Goal: Task Accomplishment & Management: Use online tool/utility

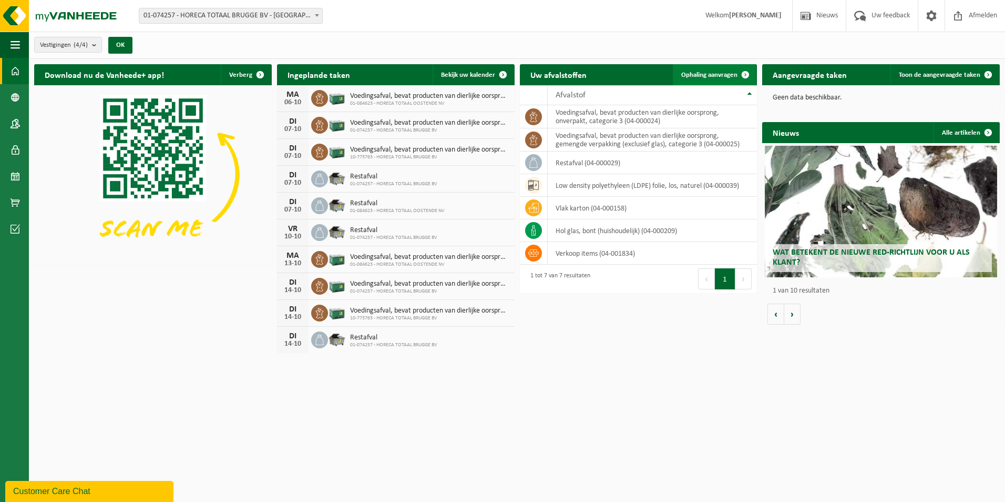
click at [718, 74] on span "Ophaling aanvragen" at bounding box center [709, 75] width 56 height 7
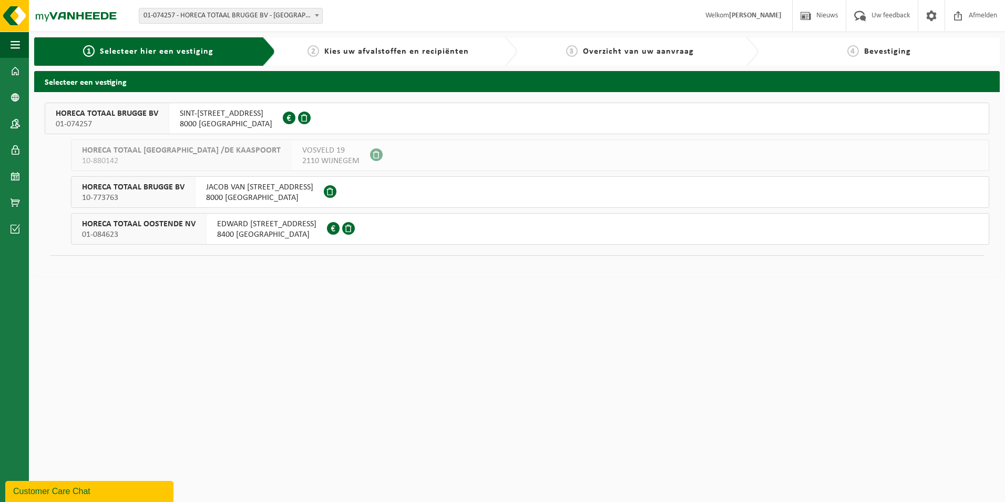
click at [149, 188] on span "HORECA TOTAAL BRUGGE BV" at bounding box center [133, 187] width 103 height 11
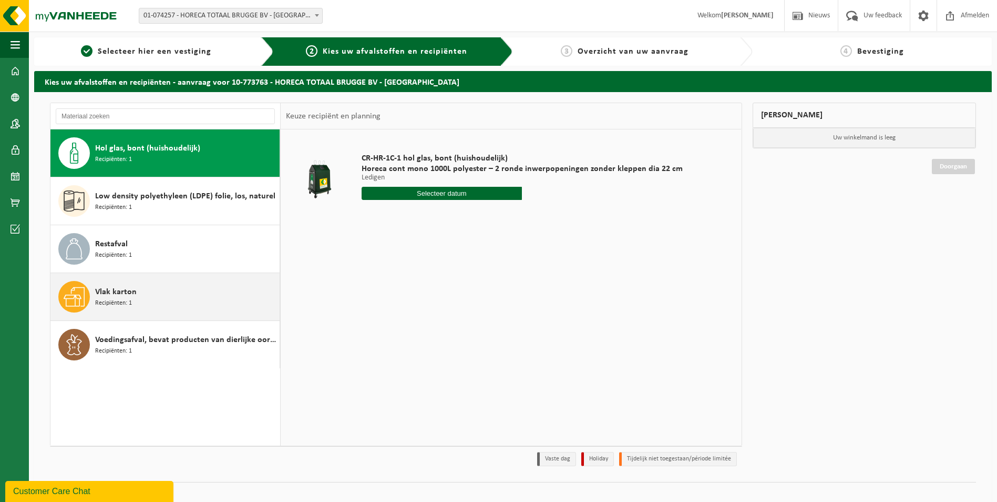
click at [156, 300] on div "Vlak karton Recipiënten: 1" at bounding box center [186, 297] width 182 height 32
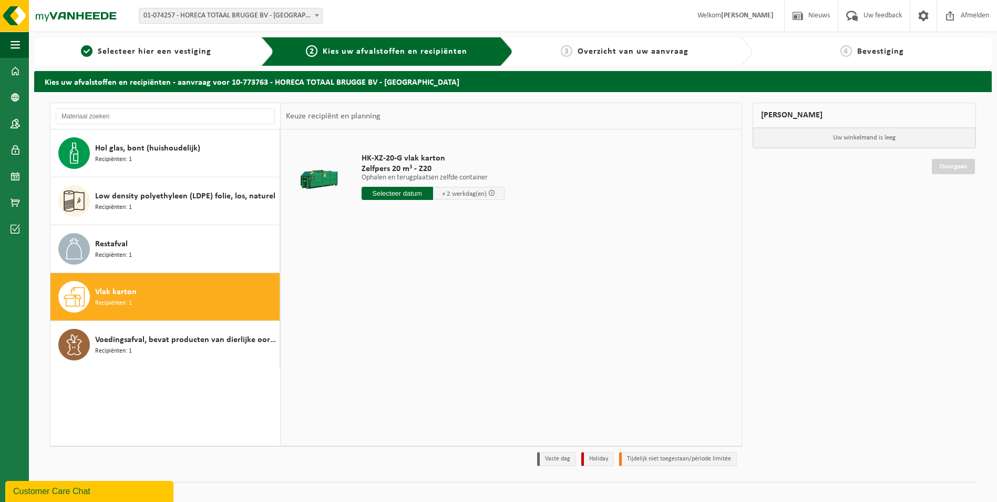
click at [397, 195] on input "text" at bounding box center [398, 193] width 72 height 13
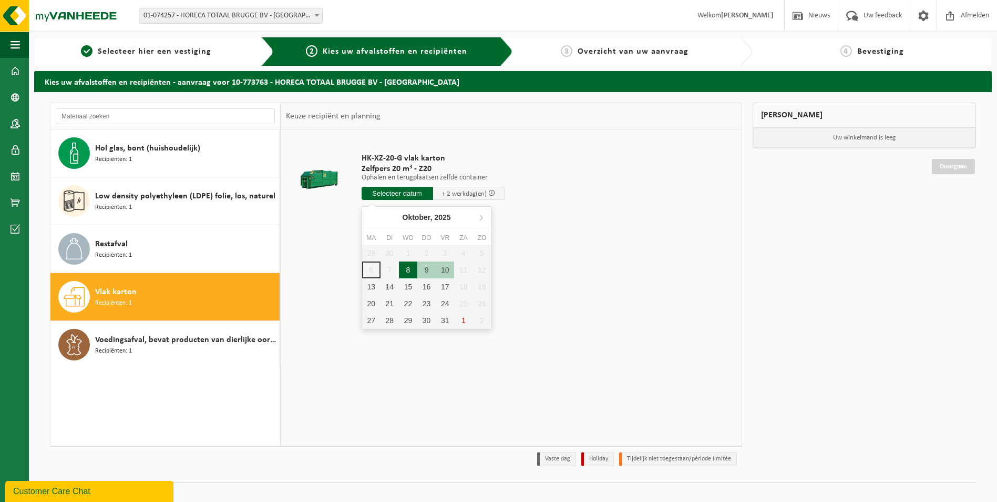
click at [401, 273] on div "8" at bounding box center [408, 269] width 18 height 17
type input "Van 2025-10-08"
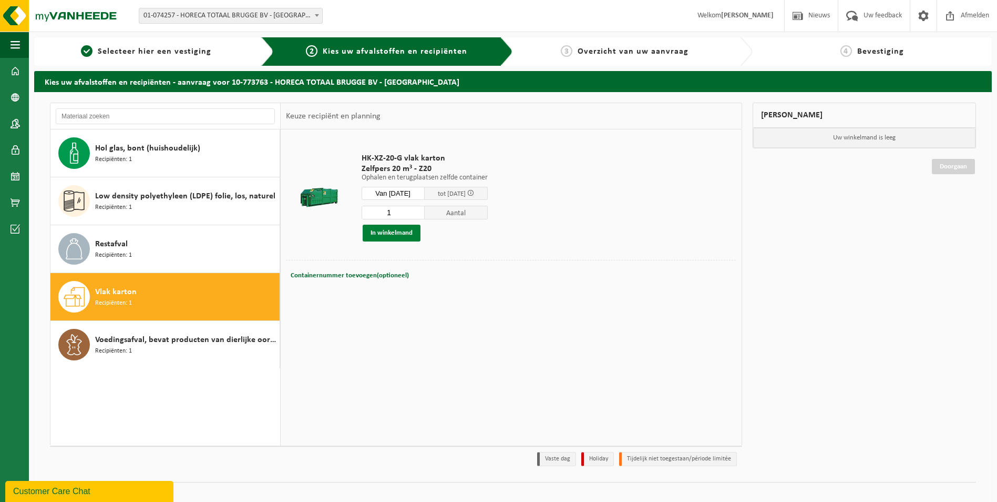
click at [394, 231] on button "In winkelmand" at bounding box center [392, 233] width 58 height 17
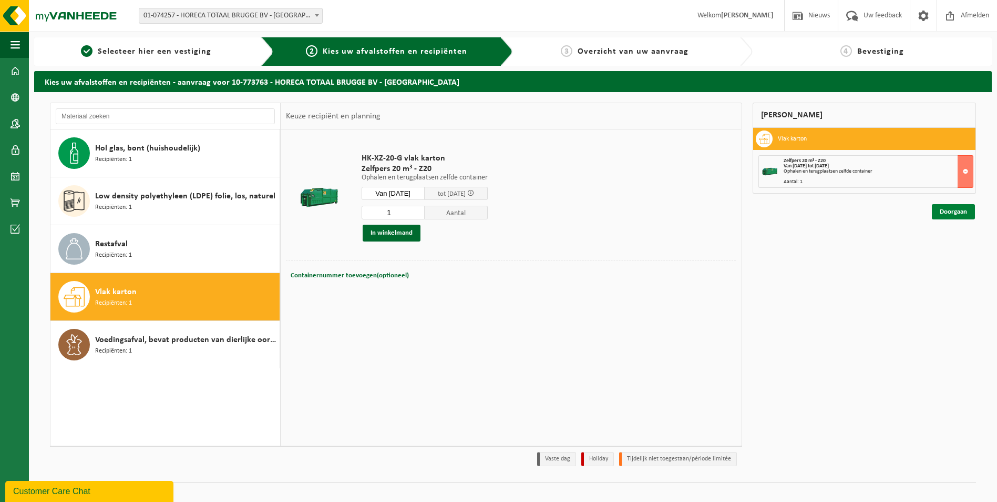
click at [943, 209] on link "Doorgaan" at bounding box center [953, 211] width 43 height 15
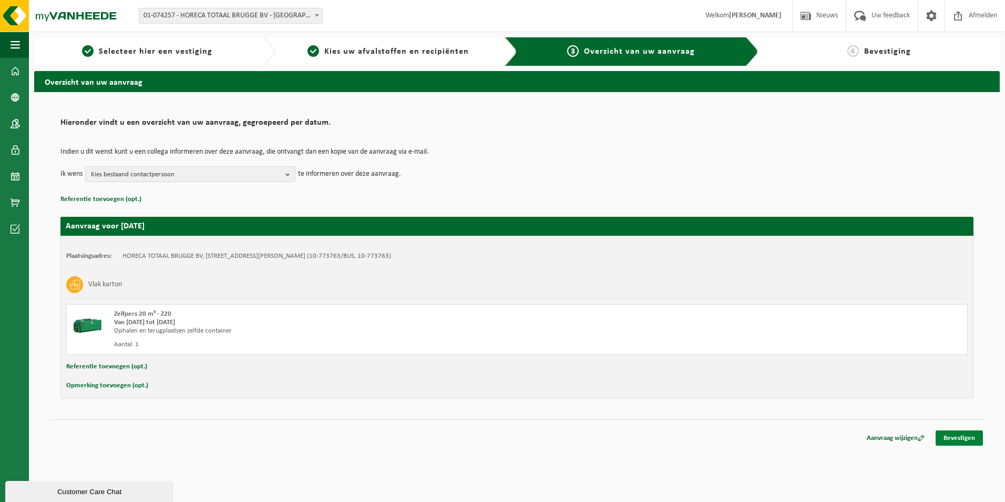
click at [968, 432] on link "Bevestigen" at bounding box center [959, 437] width 47 height 15
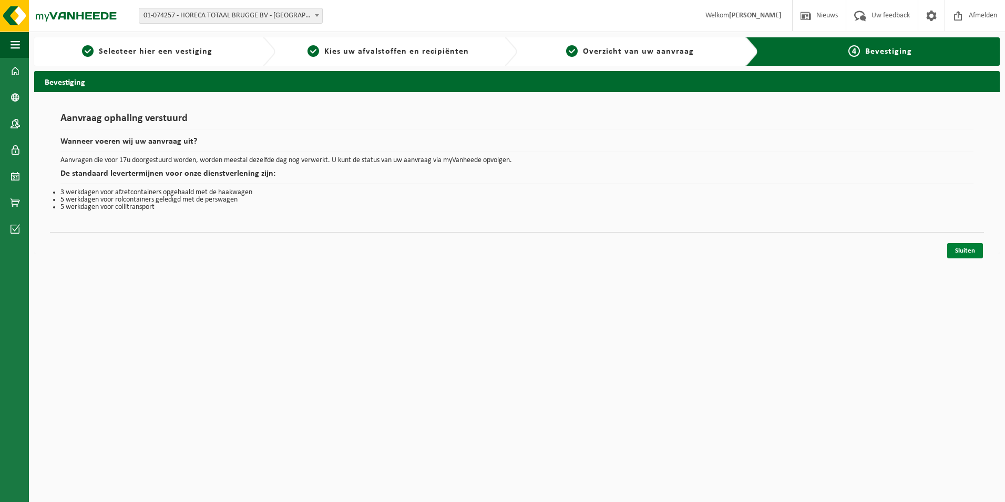
click at [958, 251] on link "Sluiten" at bounding box center [965, 250] width 36 height 15
